Goal: Navigation & Orientation: Find specific page/section

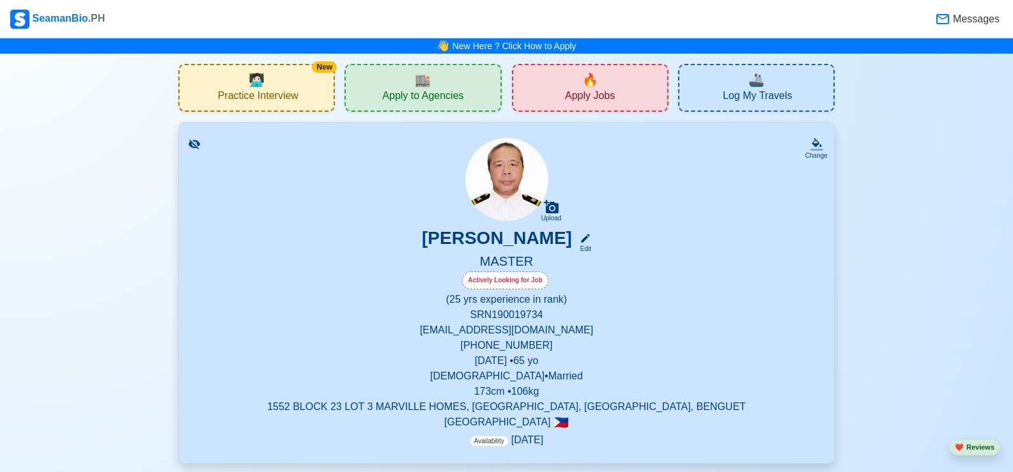
click at [444, 90] on span "Apply to Agencies" at bounding box center [422, 98] width 81 height 16
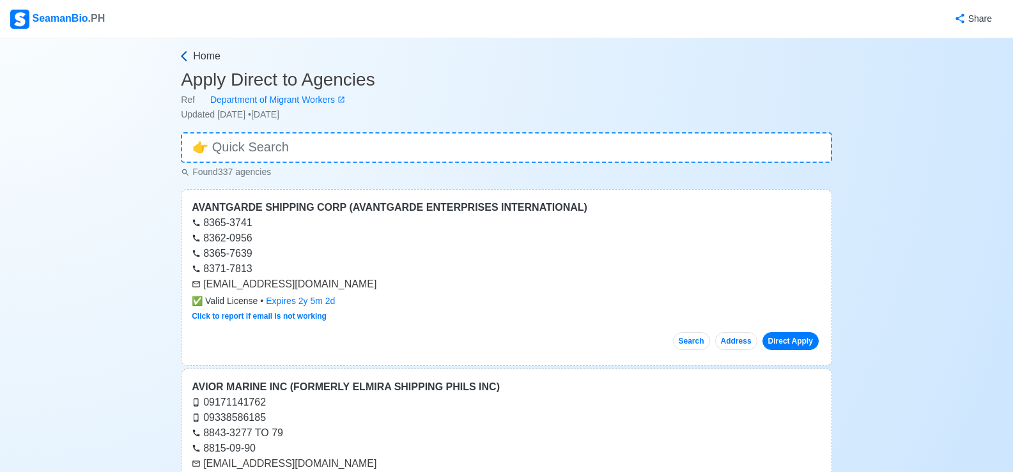
click at [201, 56] on span "Home" at bounding box center [206, 56] width 27 height 15
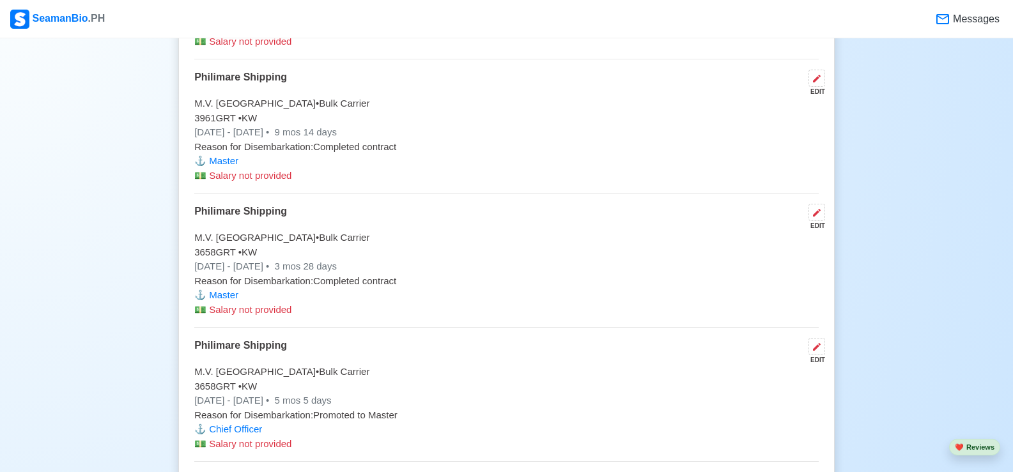
scroll to position [7271, 0]
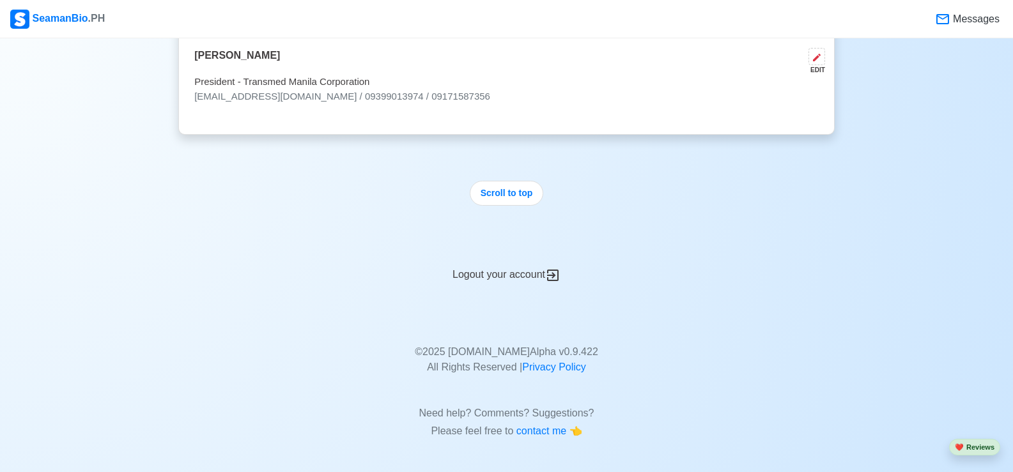
click at [499, 271] on div "Logout your account" at bounding box center [506, 267] width 657 height 31
